Goal: Task Accomplishment & Management: Manage account settings

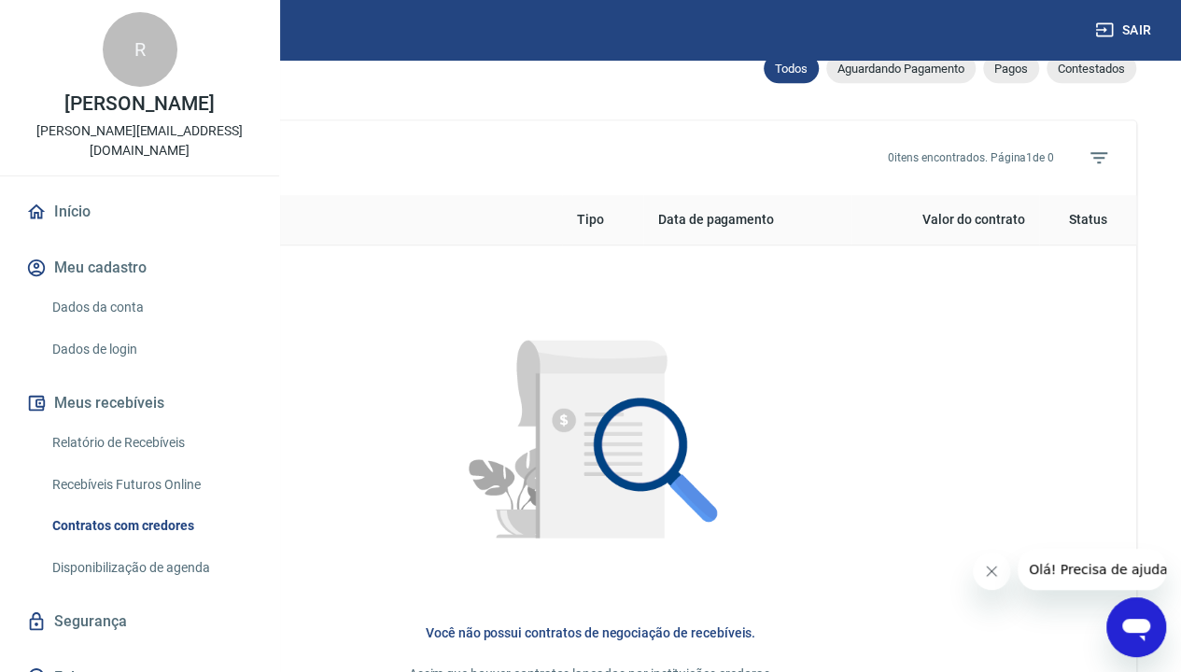
scroll to position [2, 0]
click at [109, 233] on link "Início" at bounding box center [139, 212] width 234 height 41
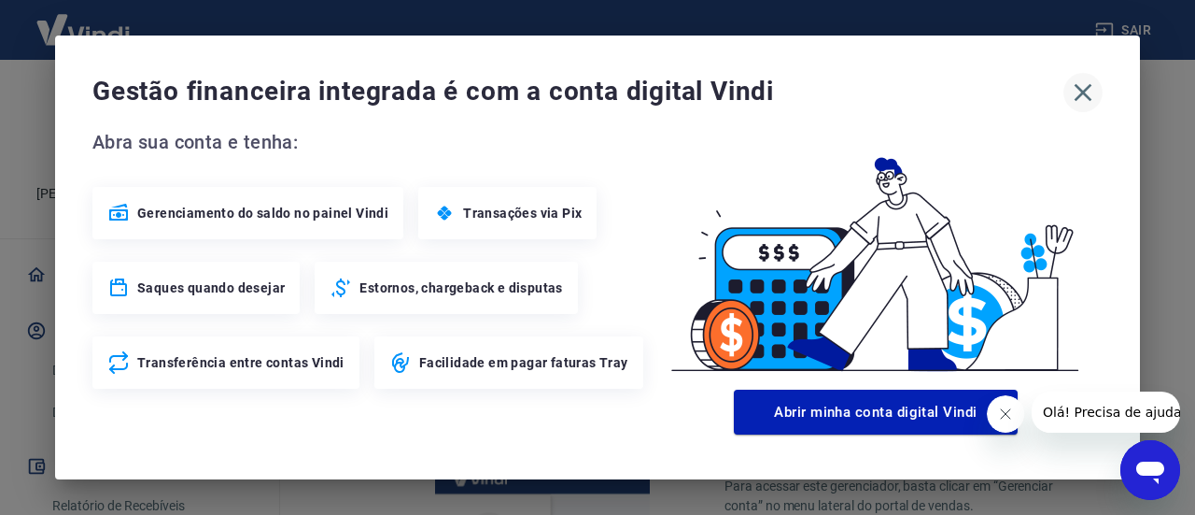
click at [1083, 83] on icon "button" at bounding box center [1083, 93] width 30 height 30
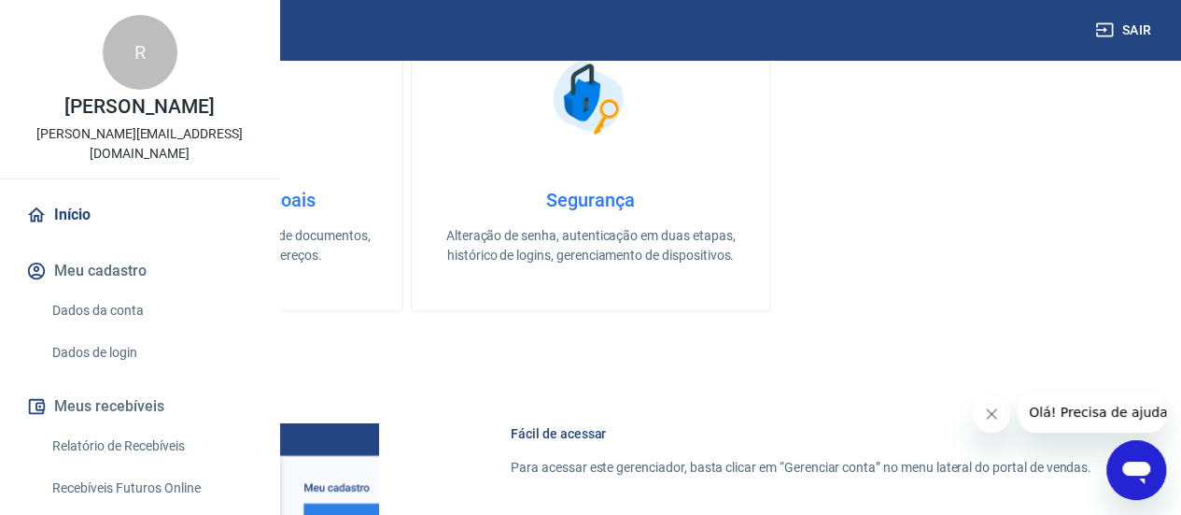
scroll to position [247, 0]
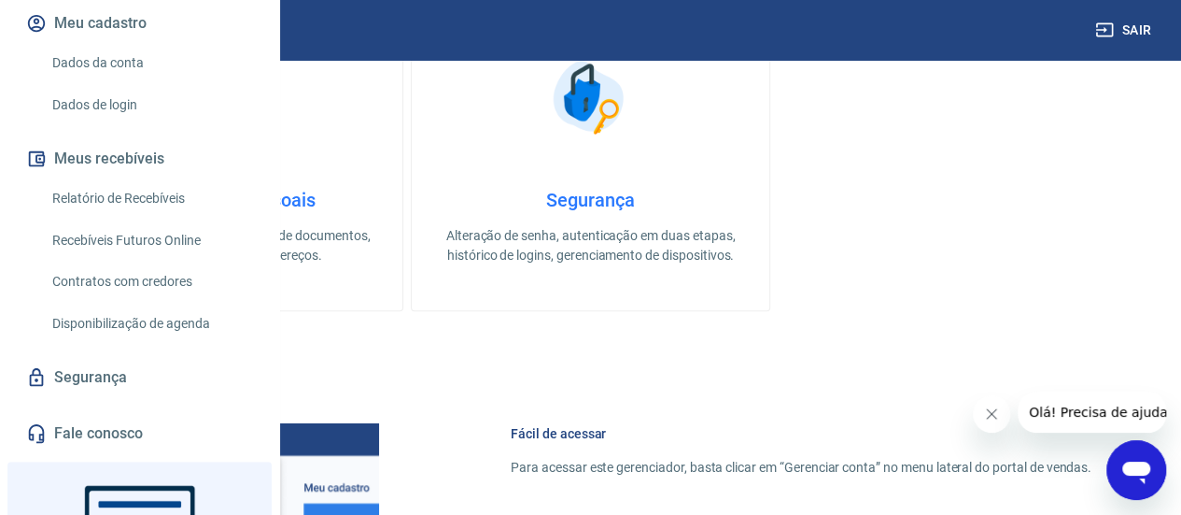
click at [133, 82] on link "Dados da conta" at bounding box center [151, 63] width 212 height 38
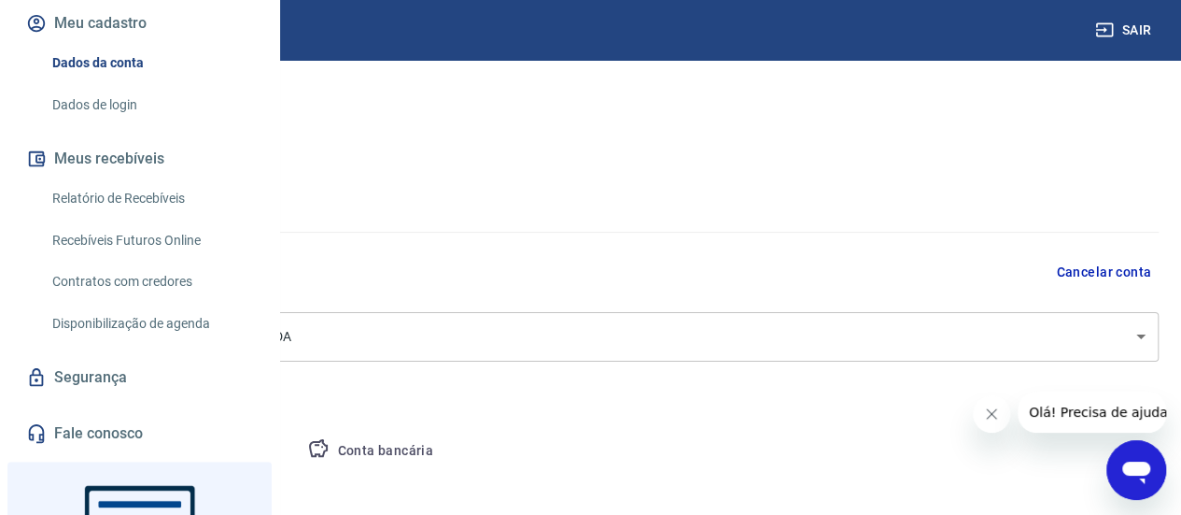
select select "SC"
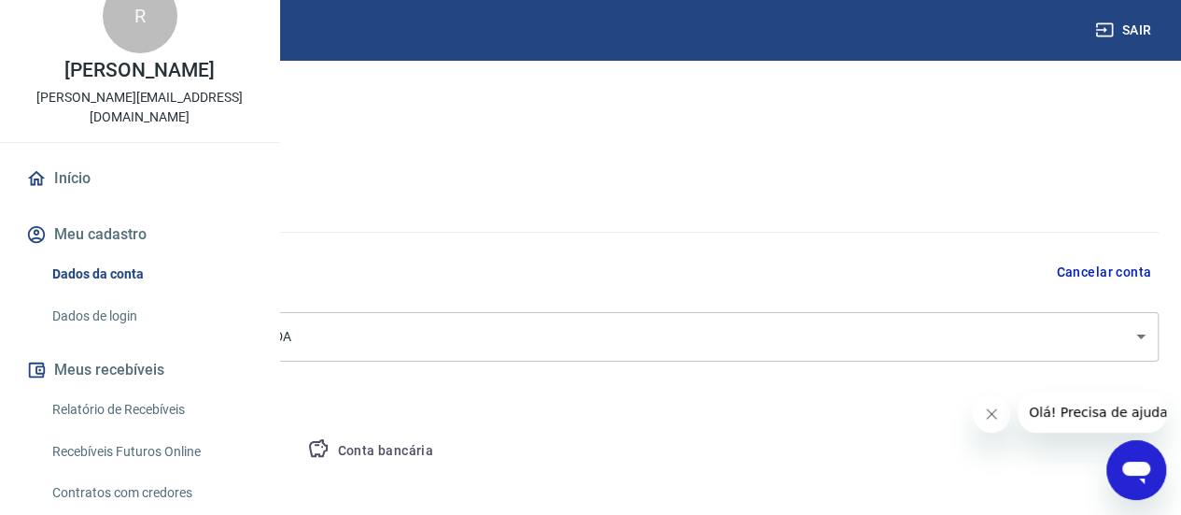
scroll to position [35, 0]
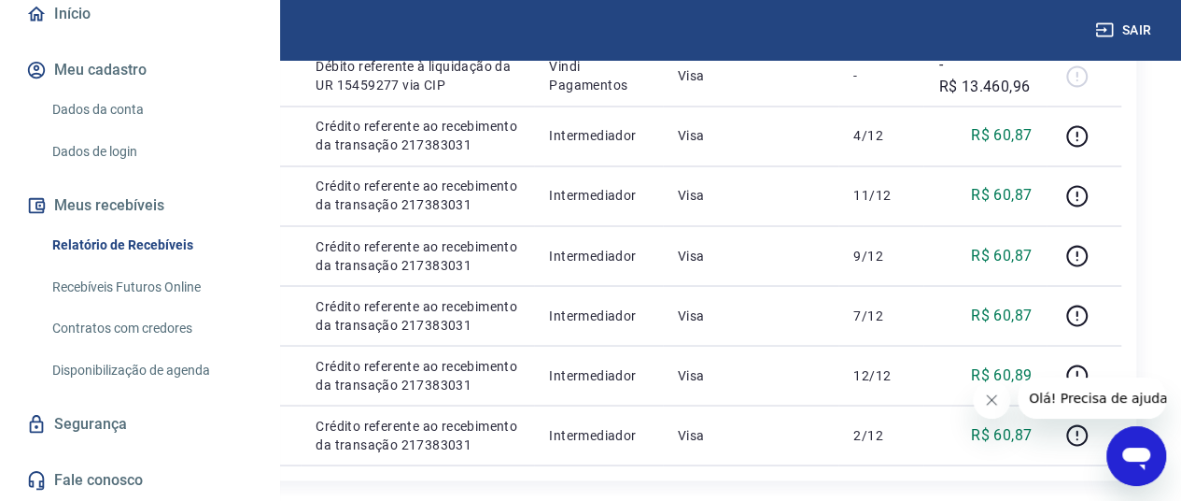
scroll to position [241, 0]
